Goal: Navigation & Orientation: Find specific page/section

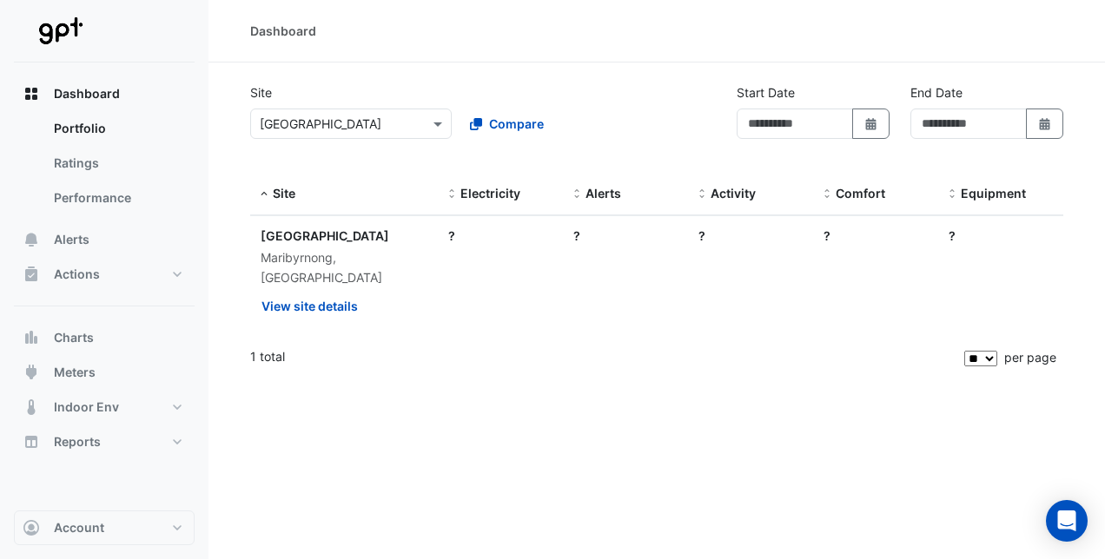
type input "**********"
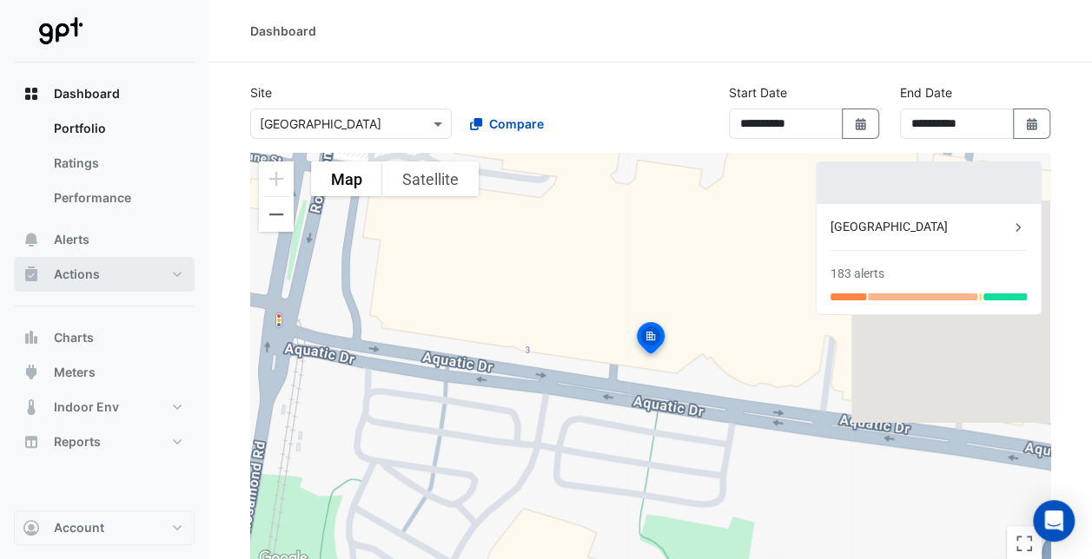
click at [68, 282] on span "Actions" at bounding box center [77, 274] width 46 height 17
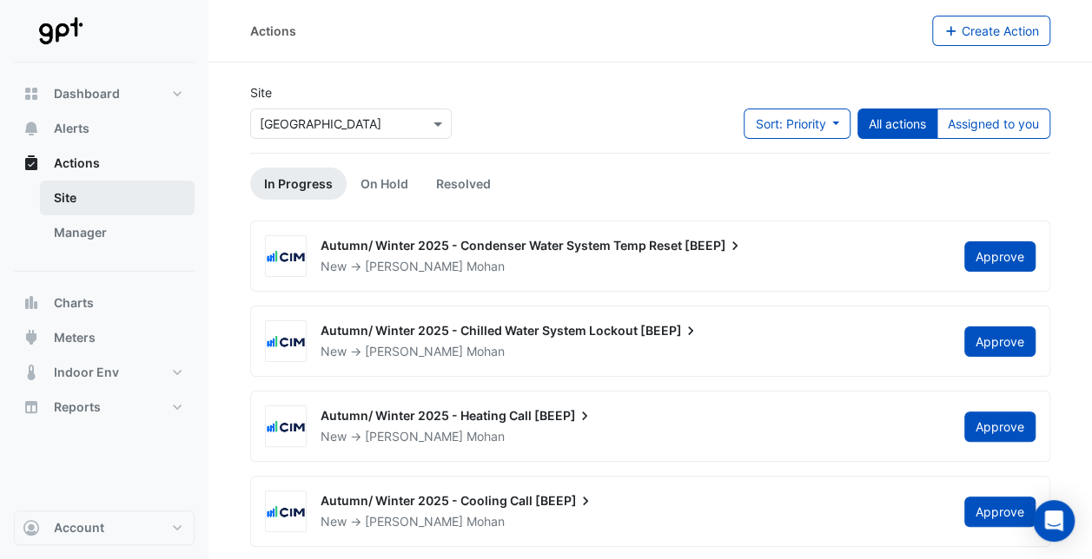
click at [59, 190] on link "Site" at bounding box center [117, 198] width 155 height 35
click at [92, 228] on link "Manager" at bounding box center [117, 232] width 155 height 35
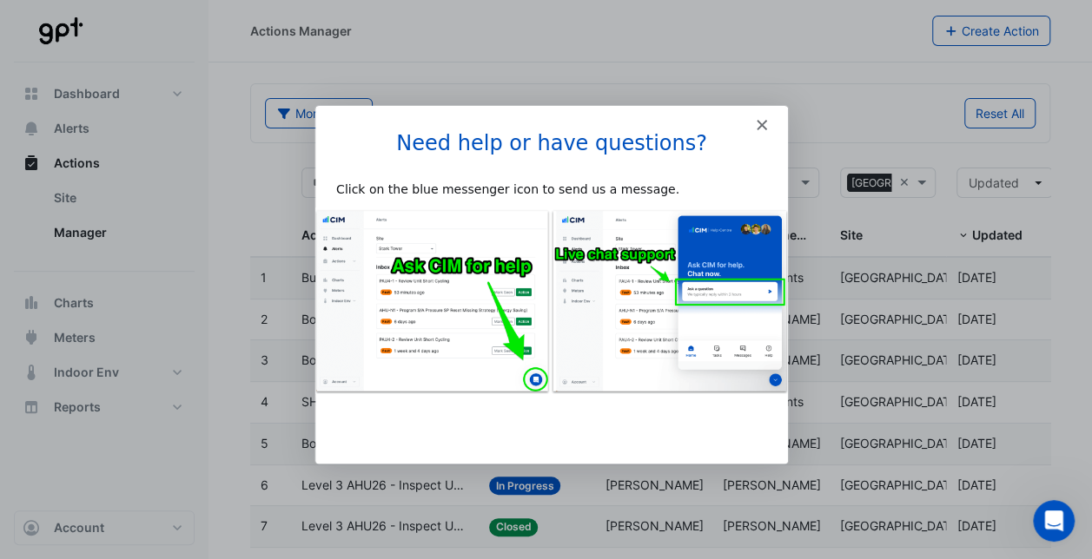
click at [760, 122] on polygon "Close" at bounding box center [760, 123] width 10 height 10
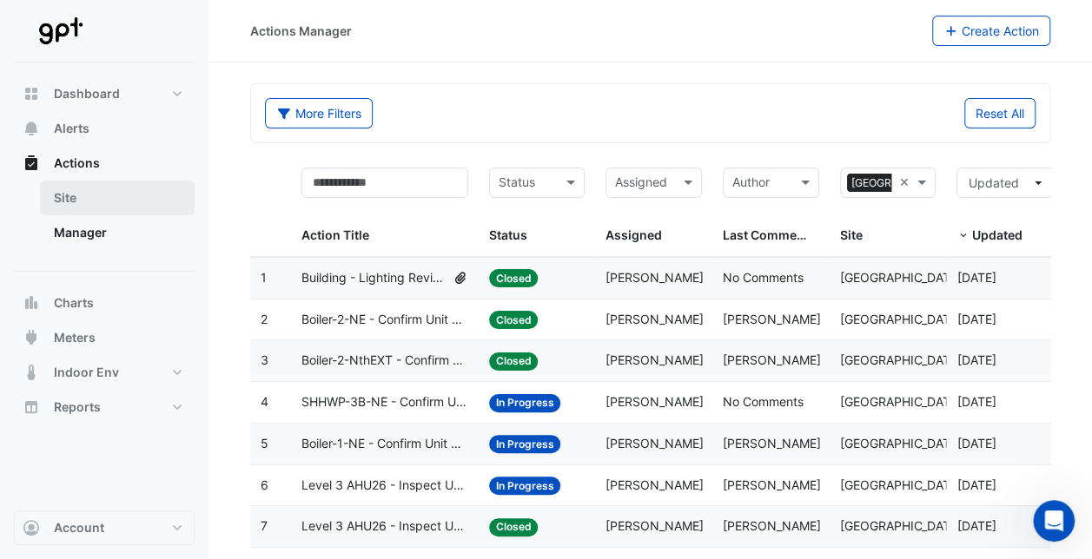
click at [55, 207] on link "Site" at bounding box center [117, 198] width 155 height 35
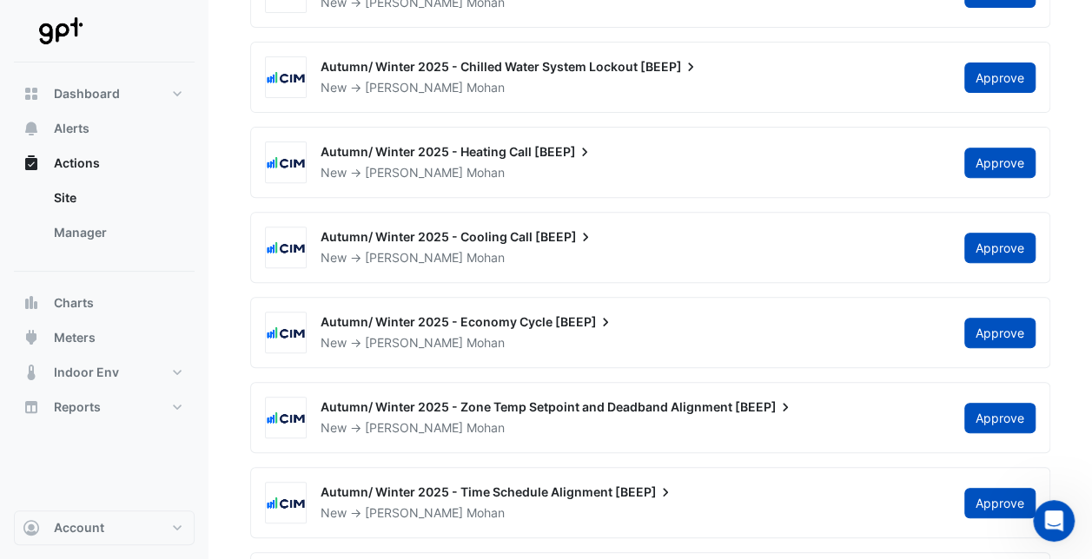
scroll to position [267, 0]
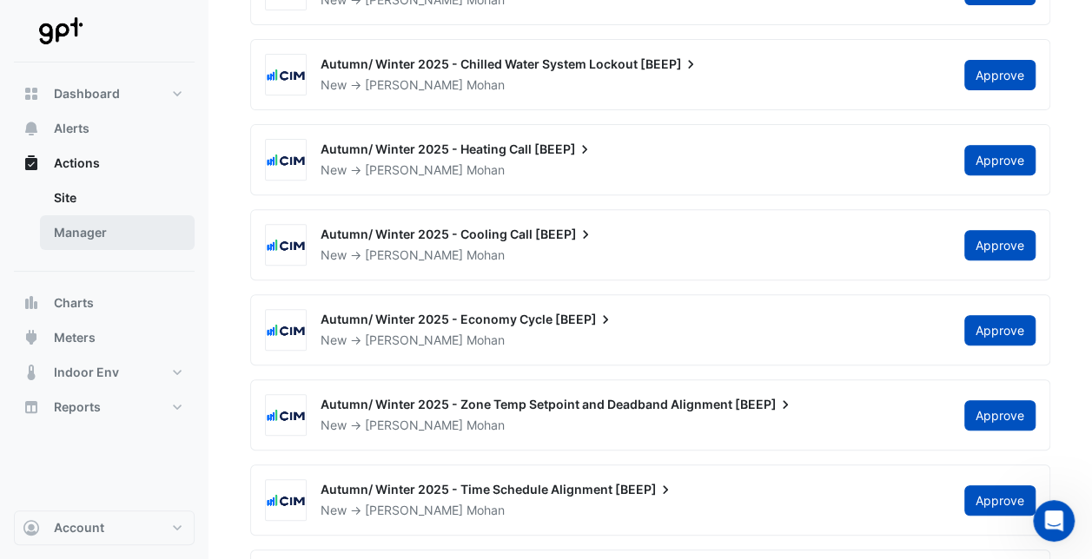
click at [109, 229] on link "Manager" at bounding box center [117, 232] width 155 height 35
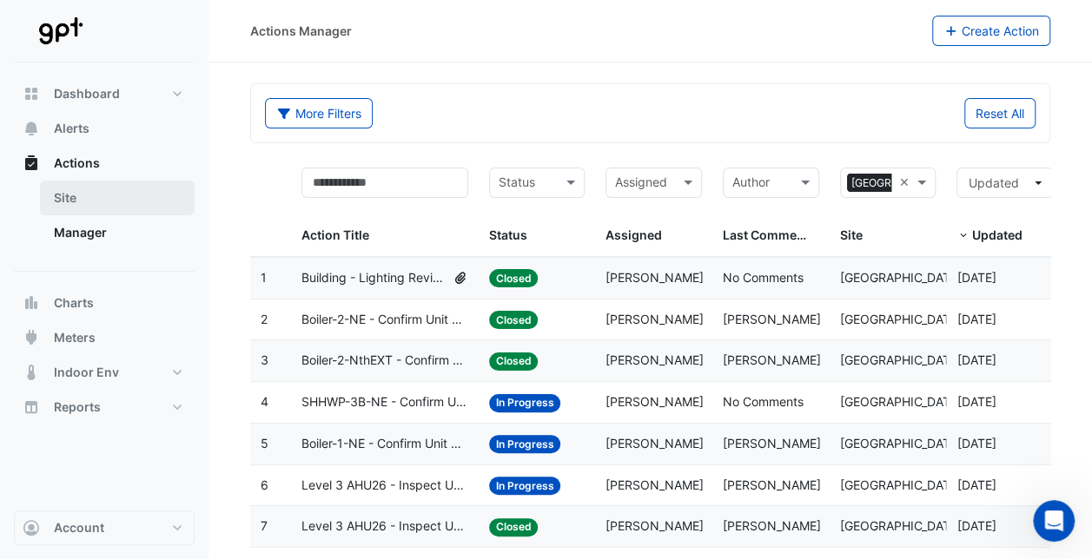
click at [79, 202] on link "Site" at bounding box center [117, 198] width 155 height 35
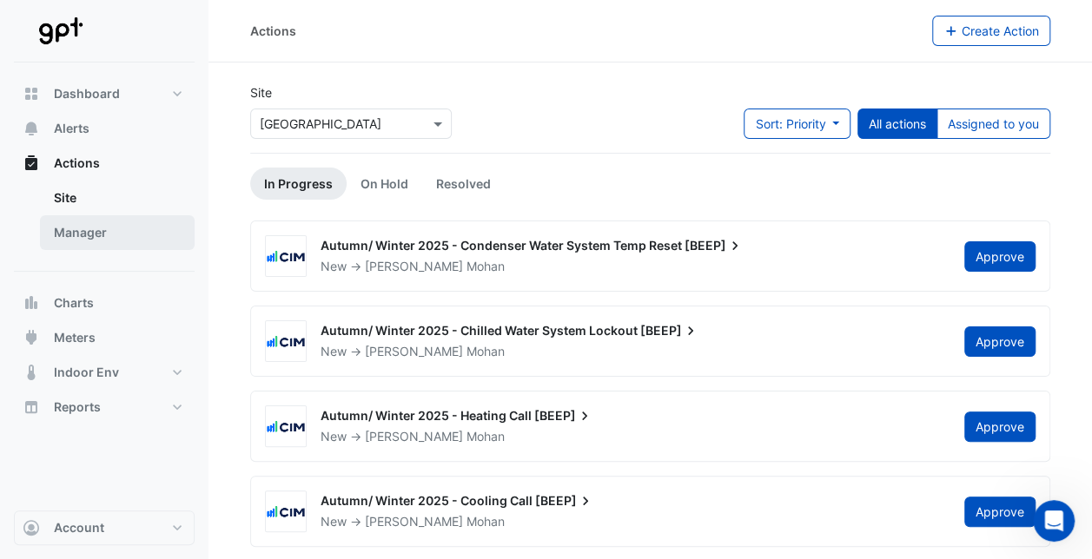
click at [89, 234] on link "Manager" at bounding box center [117, 232] width 155 height 35
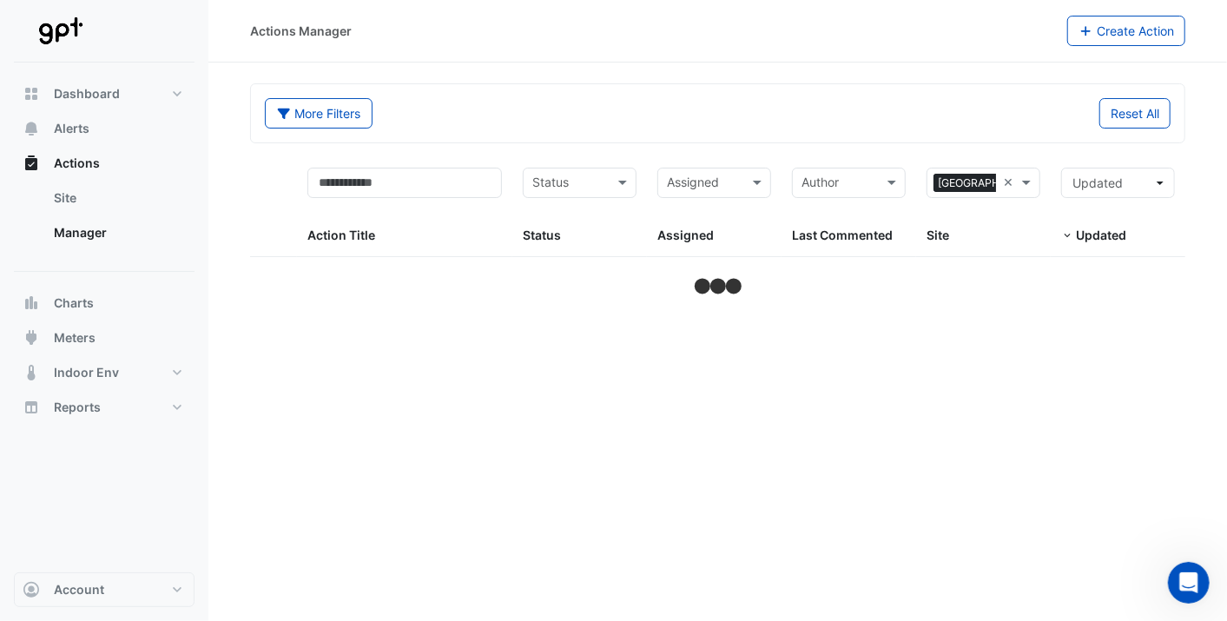
drag, startPoint x: 89, startPoint y: 234, endPoint x: 99, endPoint y: 261, distance: 28.1
click at [99, 261] on div "Actions Site Manager" at bounding box center [104, 209] width 181 height 126
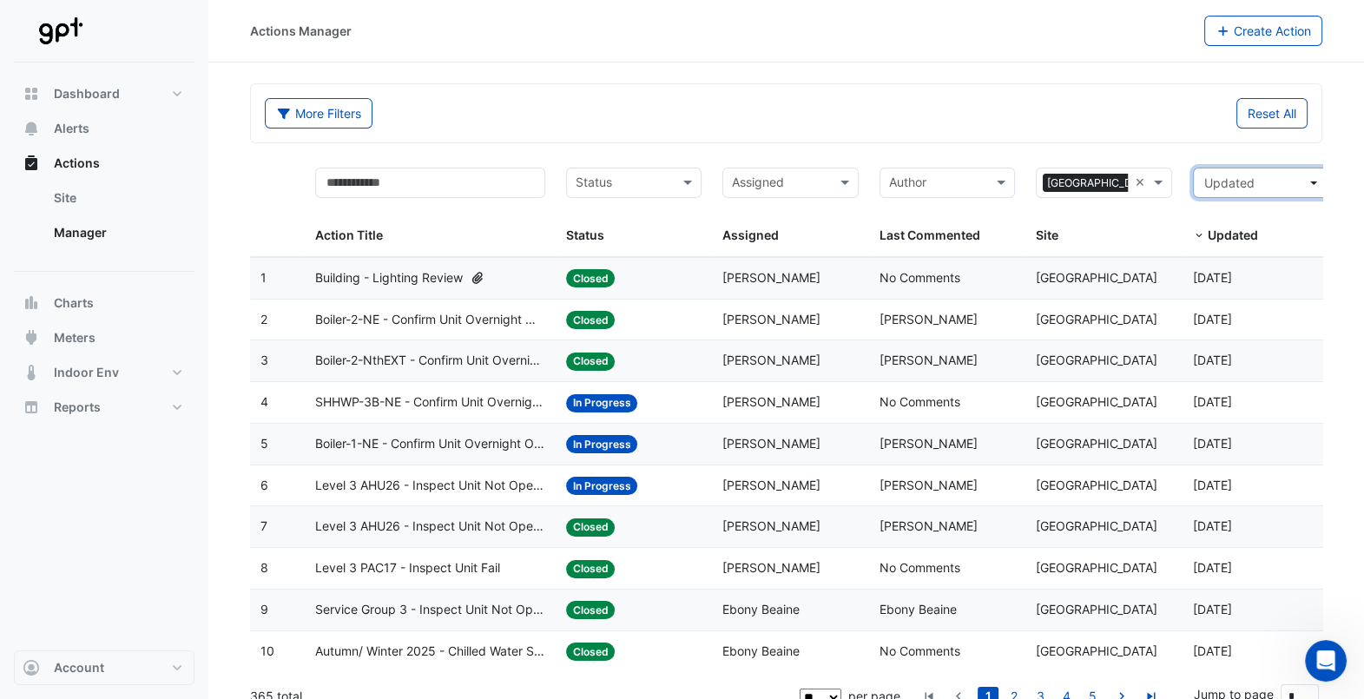
click at [1104, 182] on button "Updated" at bounding box center [1260, 183] width 135 height 30
